Goal: Check status: Check status

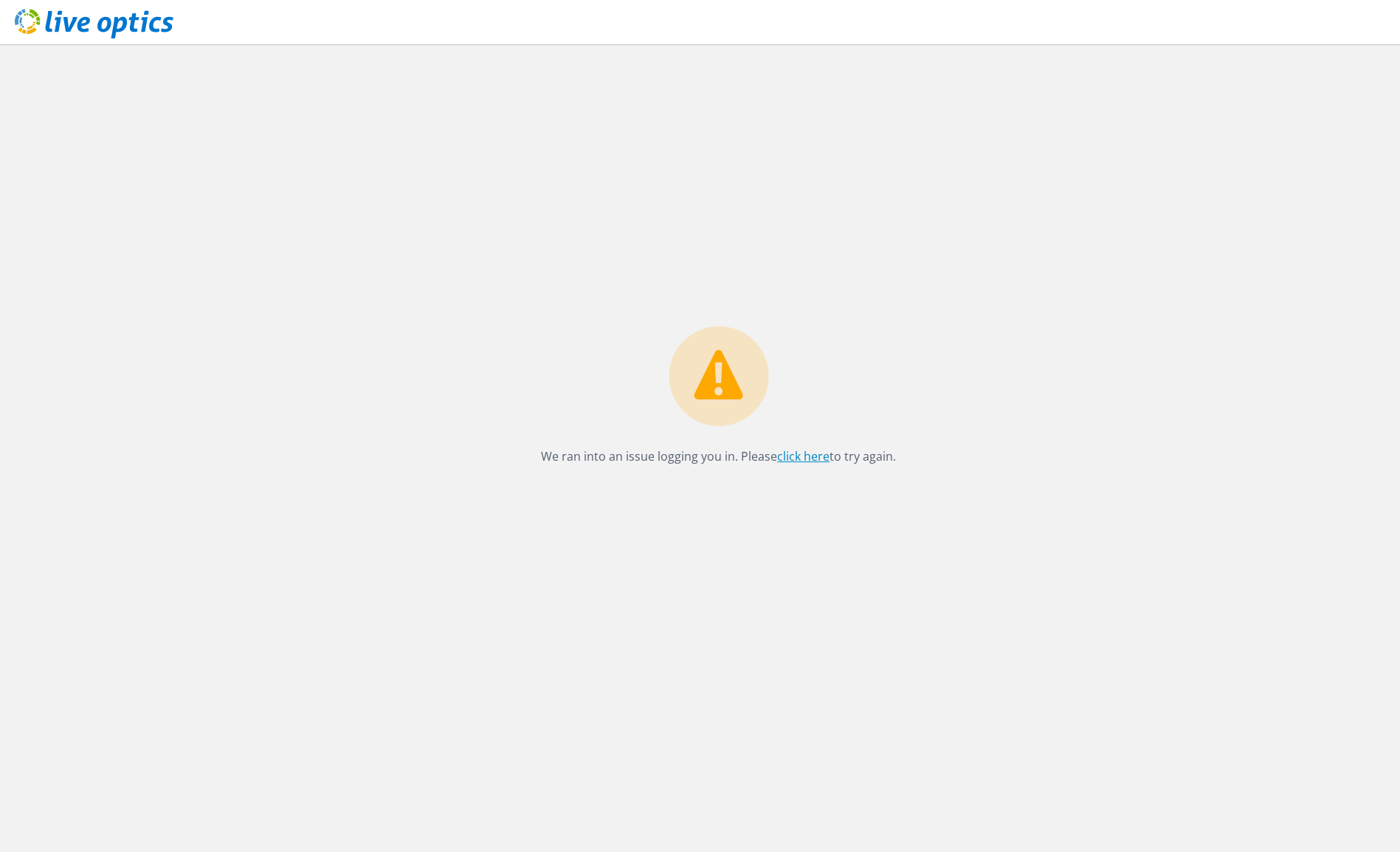
click at [804, 455] on link "click here" at bounding box center [803, 456] width 53 height 16
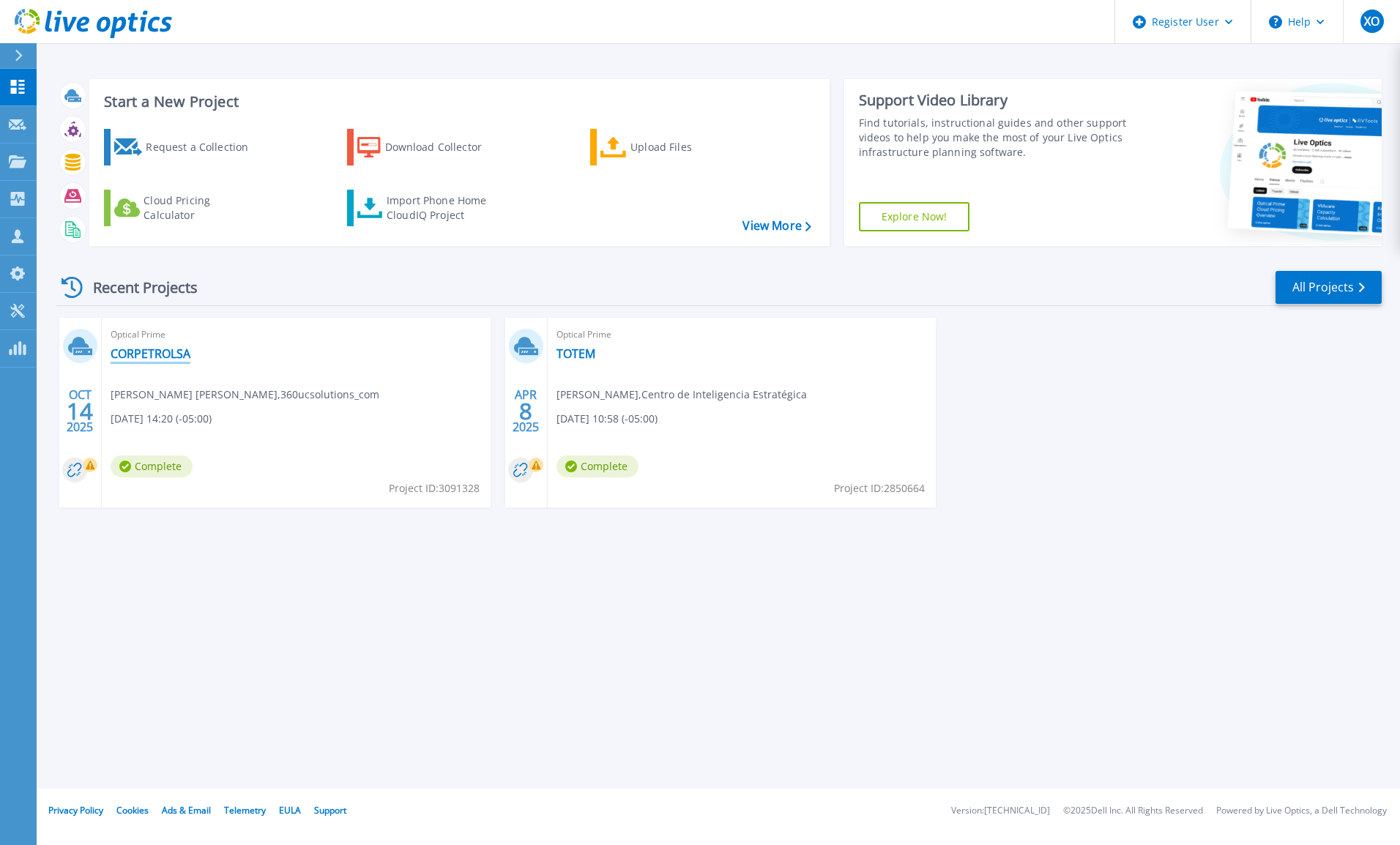
click at [180, 355] on link "CORPETROLSA" at bounding box center [150, 353] width 80 height 15
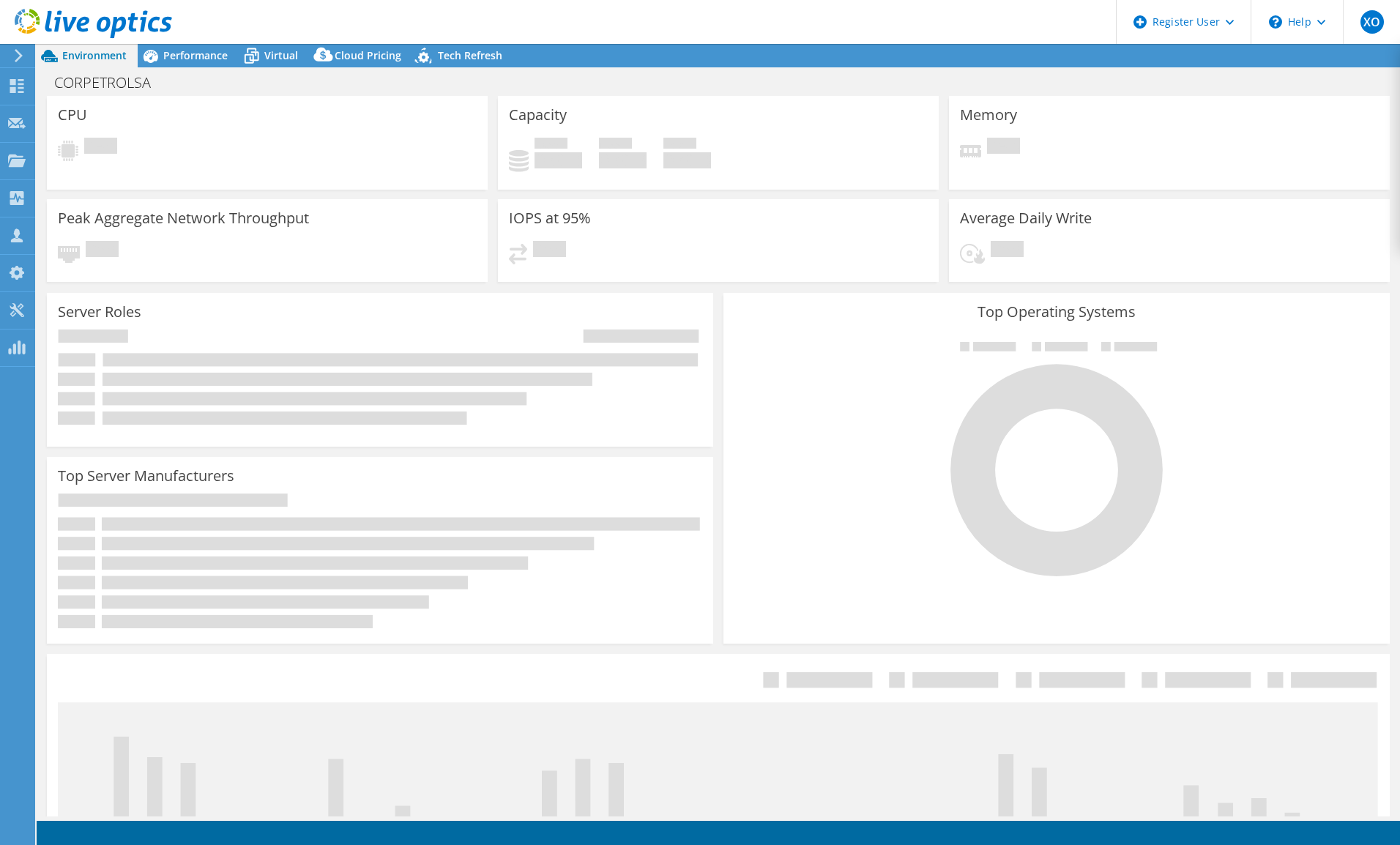
select select "USD"
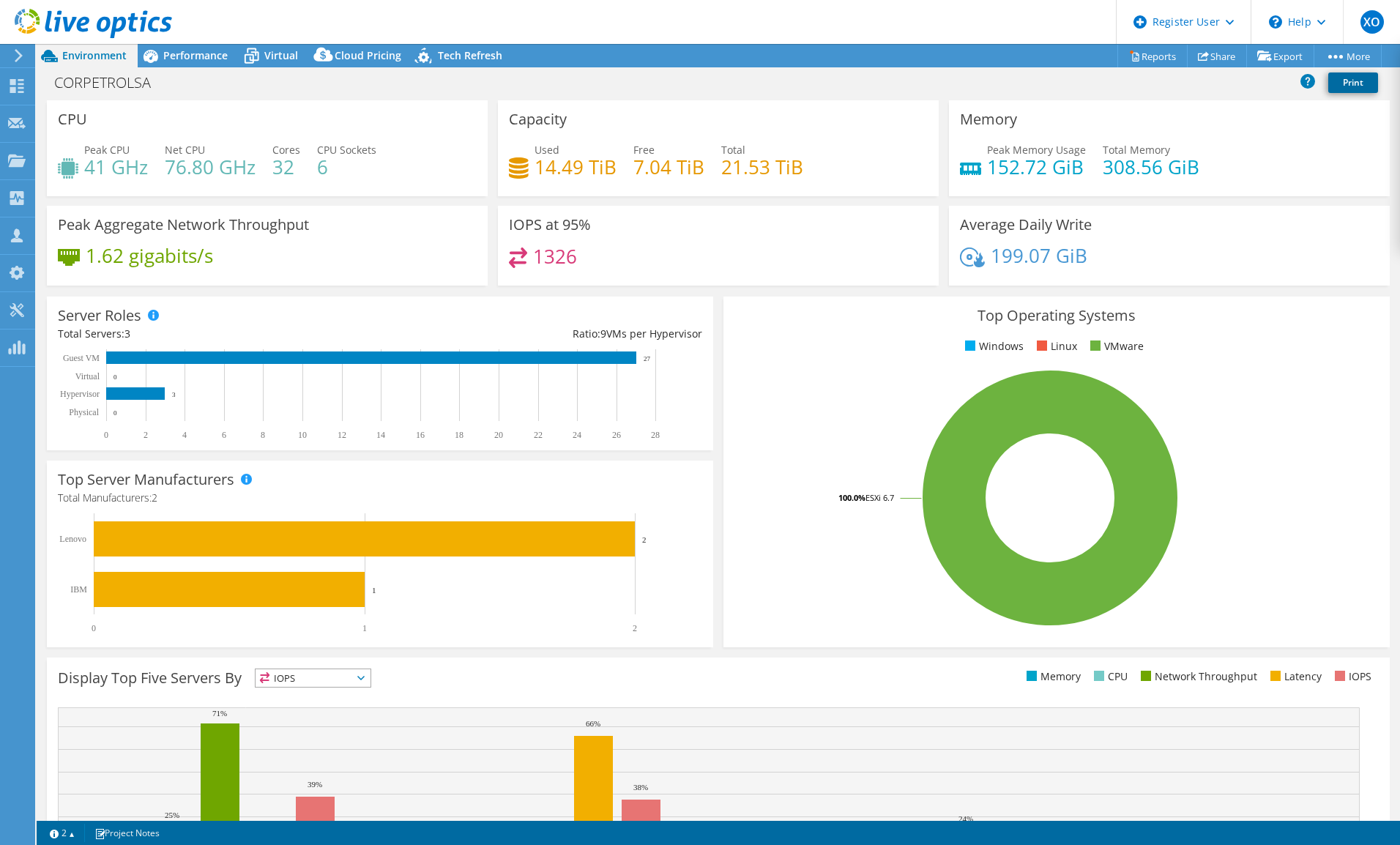
click at [1361, 82] on link "Print" at bounding box center [1353, 83] width 50 height 21
